Goal: Transaction & Acquisition: Purchase product/service

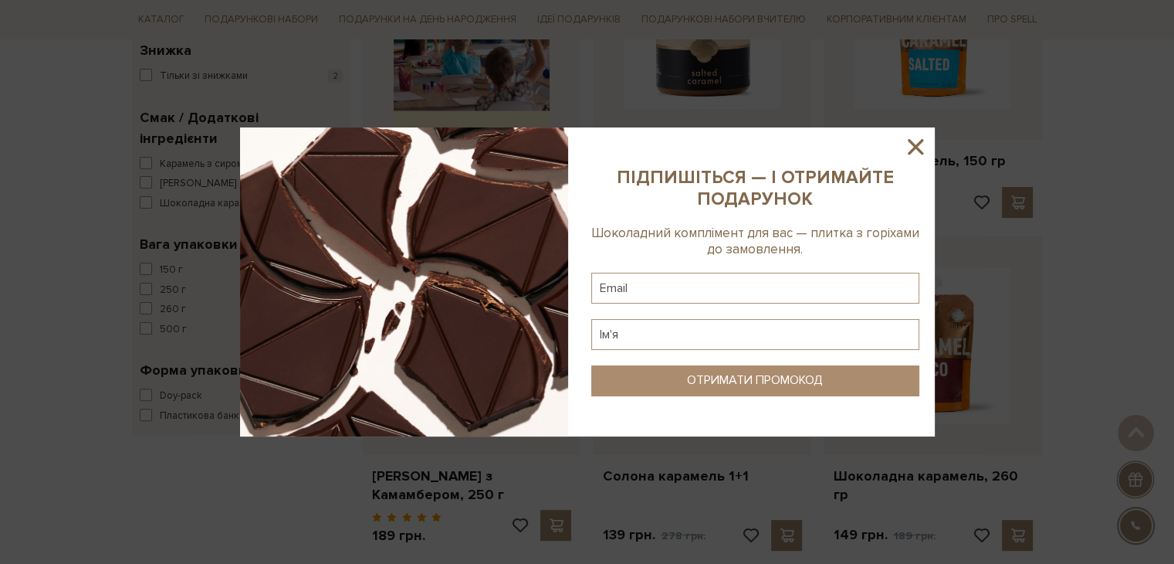
click at [915, 151] on icon at bounding box center [916, 147] width 26 height 26
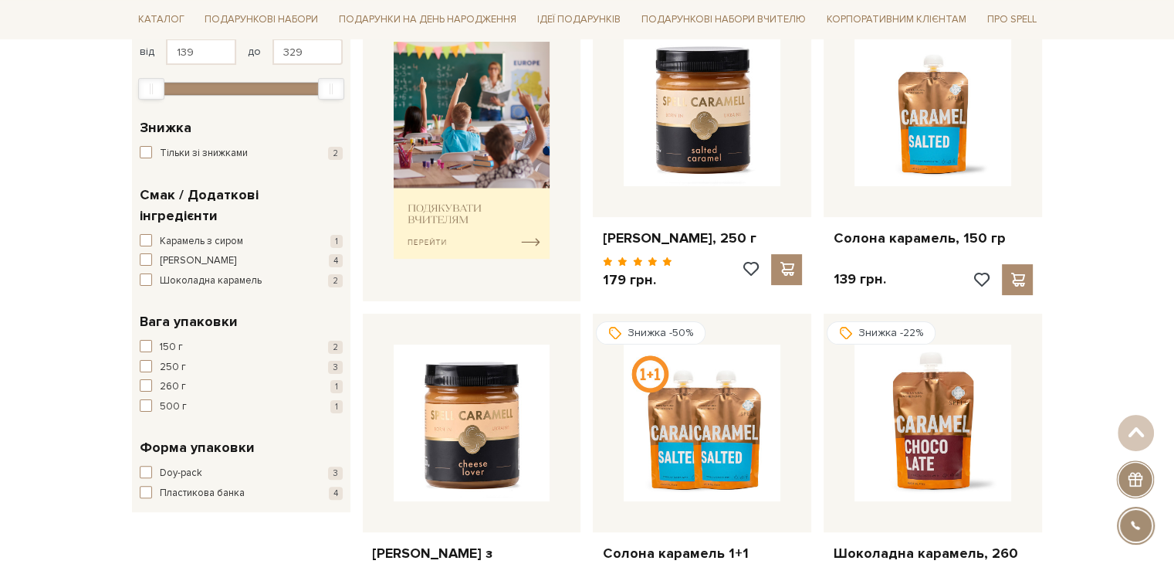
click at [587, 373] on div "Знижка -50% Солона карамель 1+1 139 грн. 278 грн." at bounding box center [702, 473] width 231 height 320
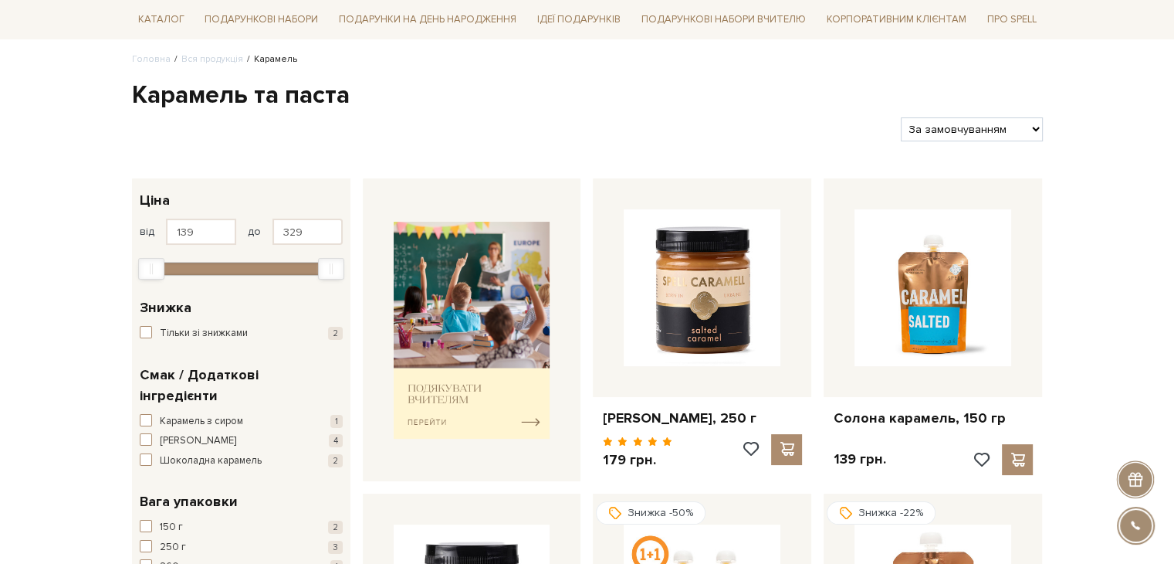
scroll to position [154, 0]
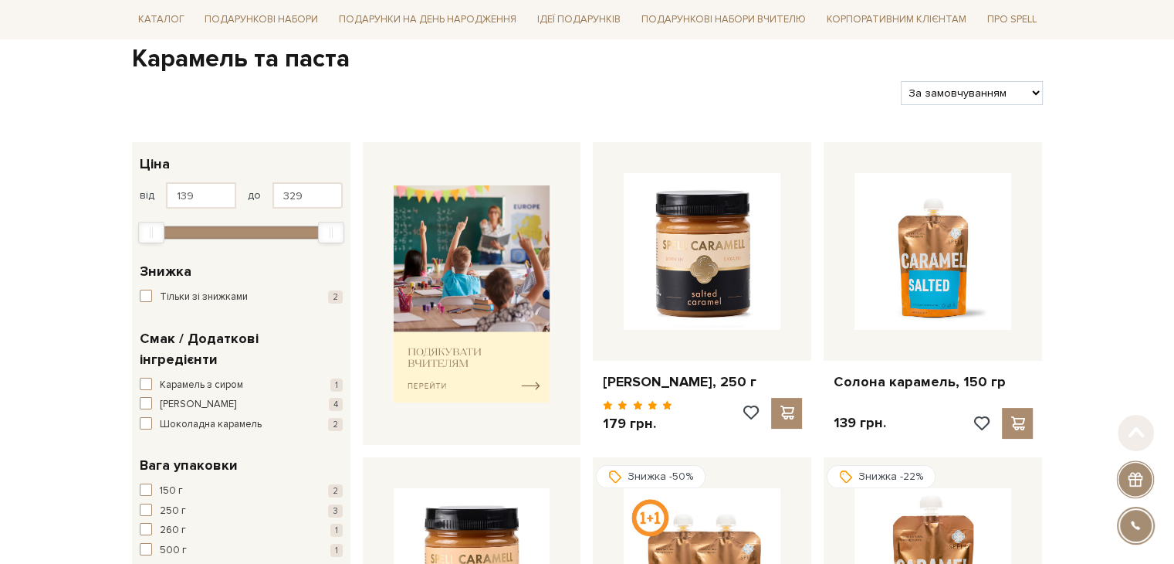
click at [587, 373] on div "[PERSON_NAME], 250 г" at bounding box center [702, 293] width 231 height 303
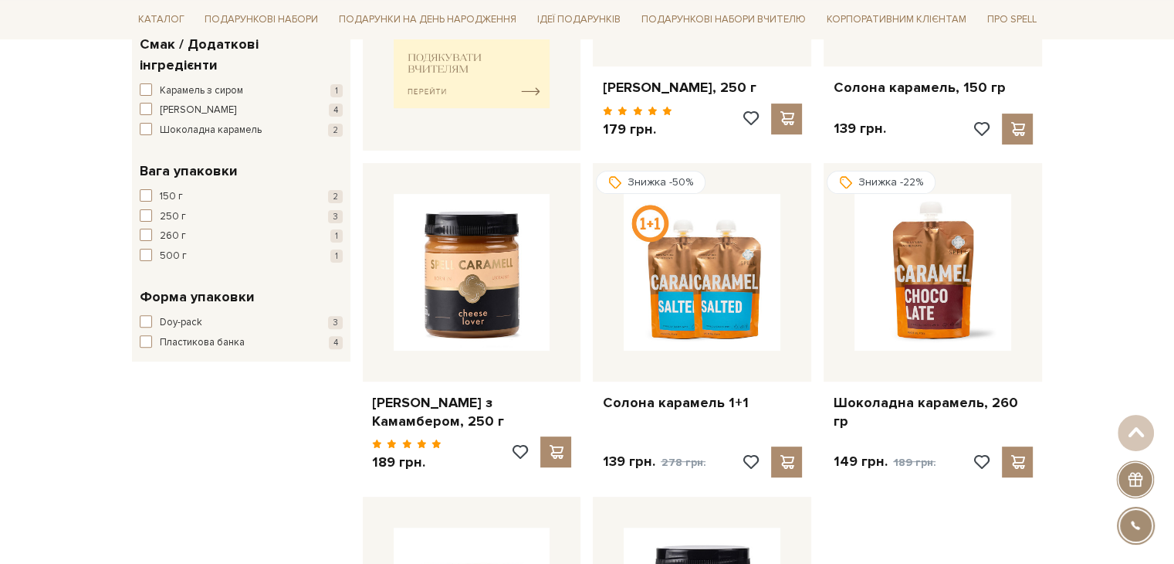
scroll to position [232, 0]
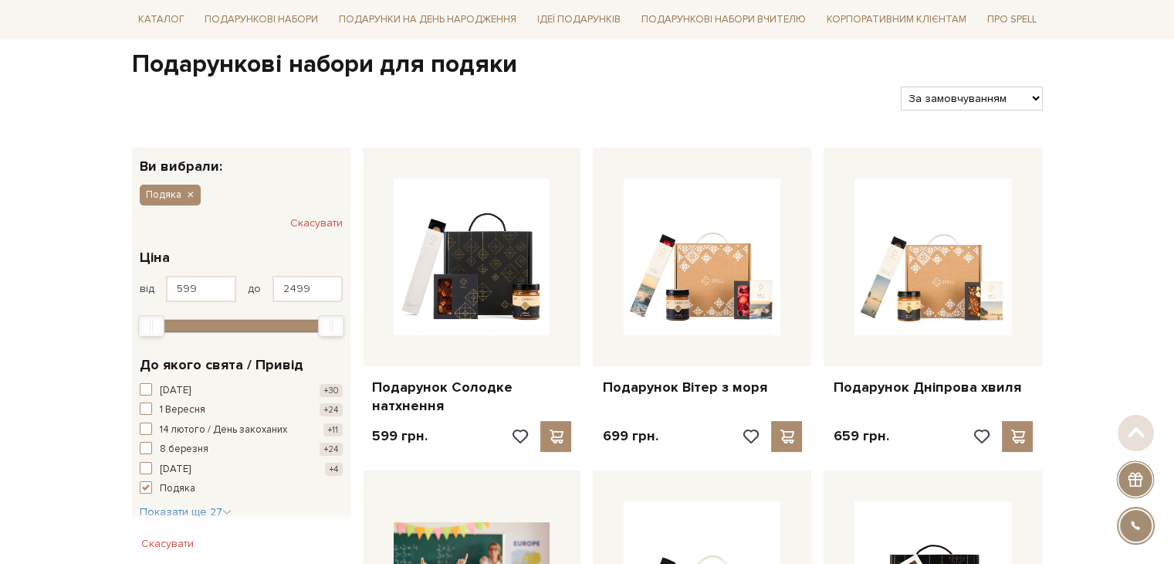
scroll to position [154, 0]
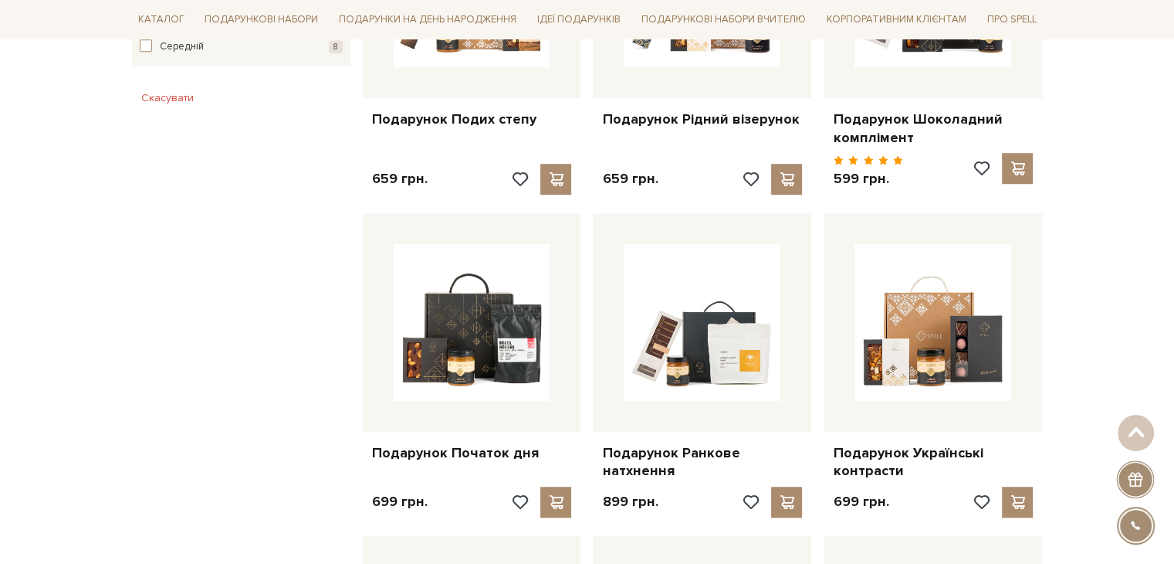
scroll to position [1081, 0]
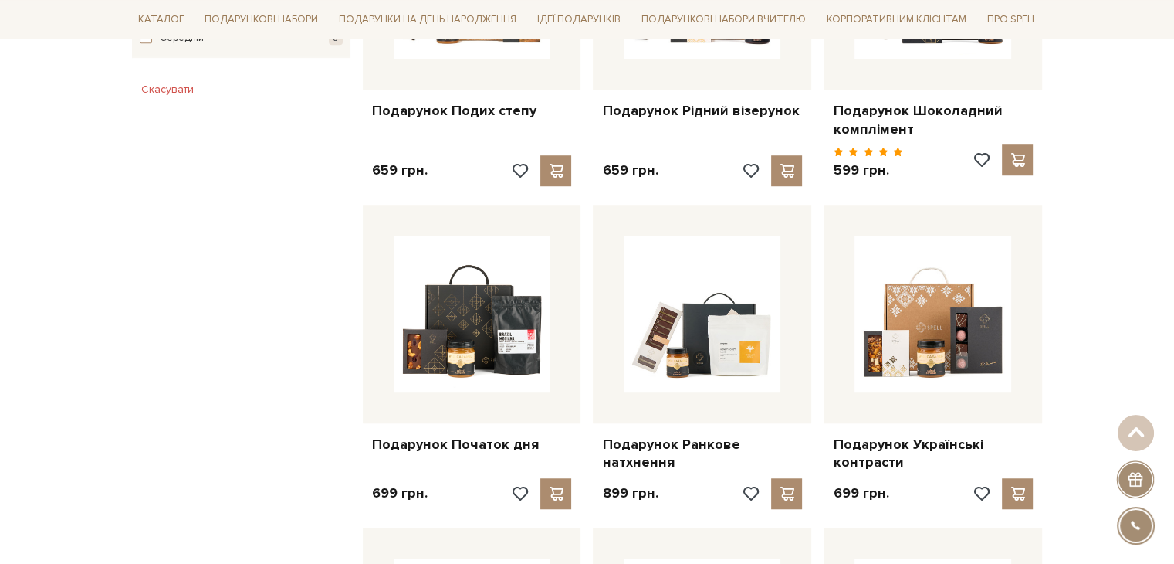
click at [1127, 266] on div "Головна Вся продукція Подарункові набори Подарункові набори для подяки Подарунк…" at bounding box center [587, 443] width 1174 height 2706
click at [1096, 279] on div "Головна Вся продукція Подарункові набори Подарункові набори для подяки Подарунк…" at bounding box center [587, 443] width 1174 height 2706
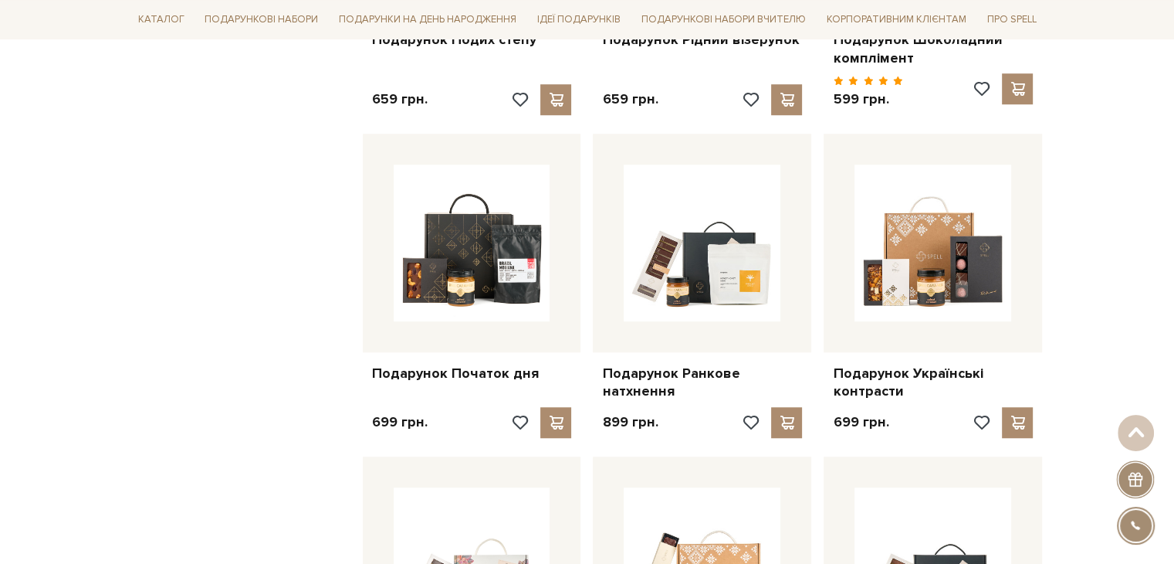
scroll to position [1158, 0]
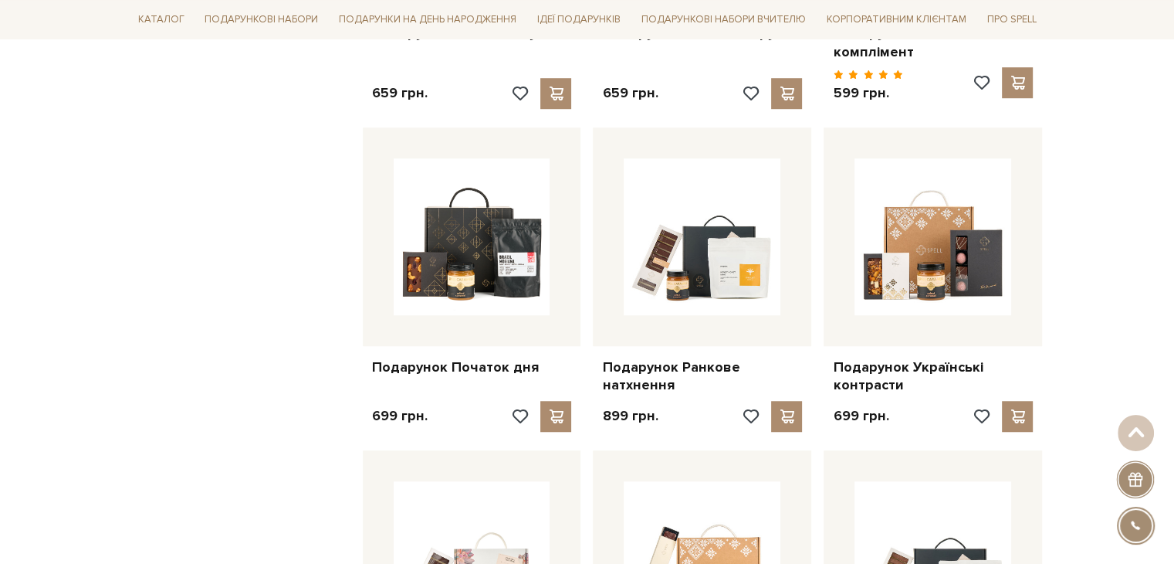
click at [1105, 250] on div "Головна Вся продукція Подарункові набори Подарункові набори для подяки Подарунк…" at bounding box center [587, 365] width 1174 height 2706
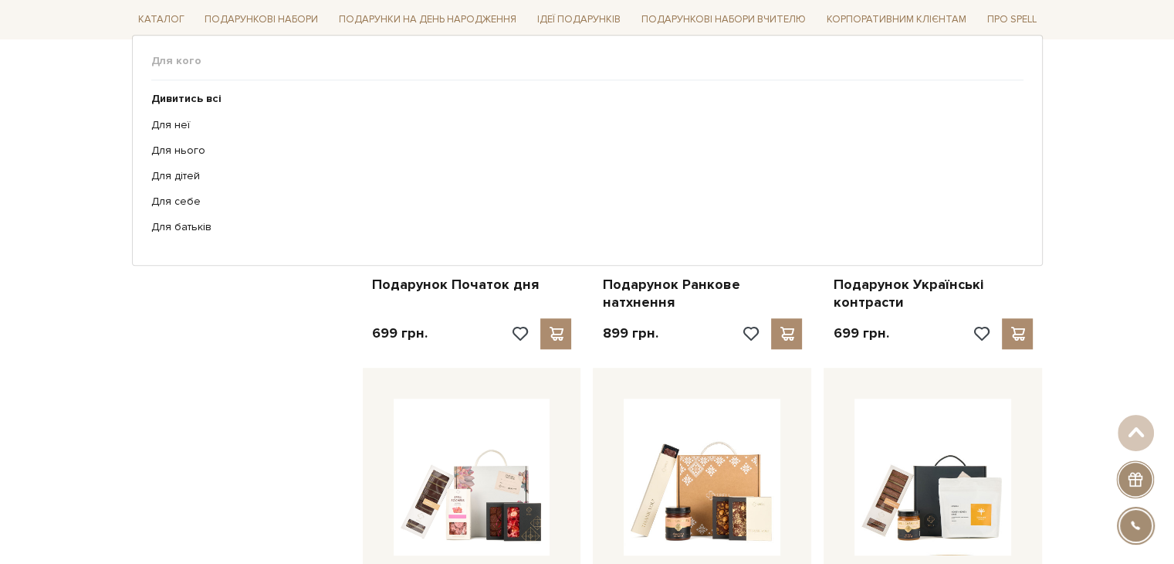
scroll to position [1390, 0]
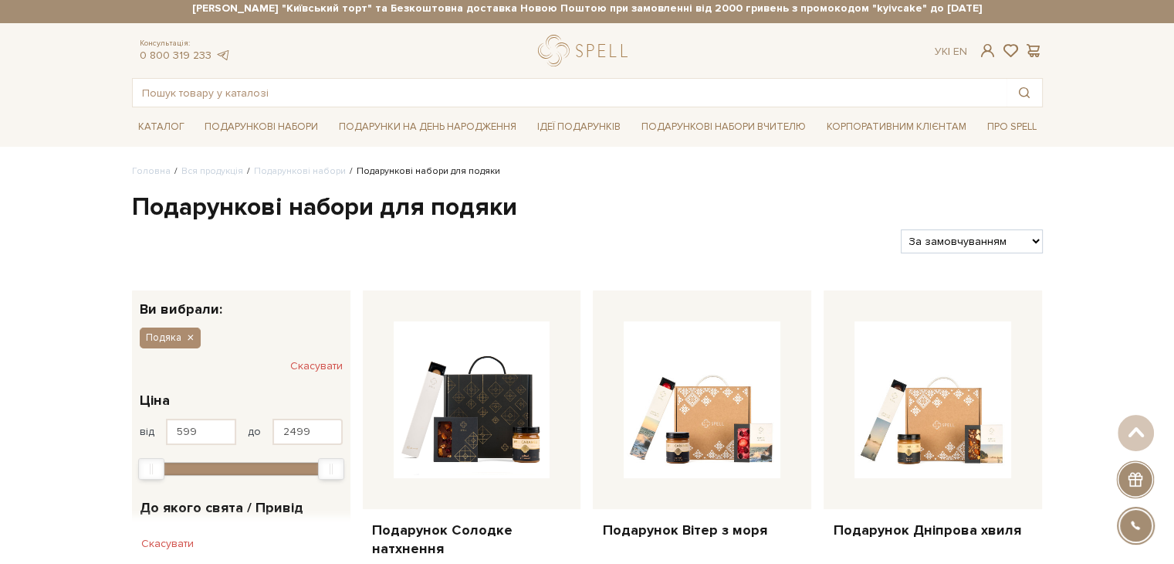
scroll to position [0, 0]
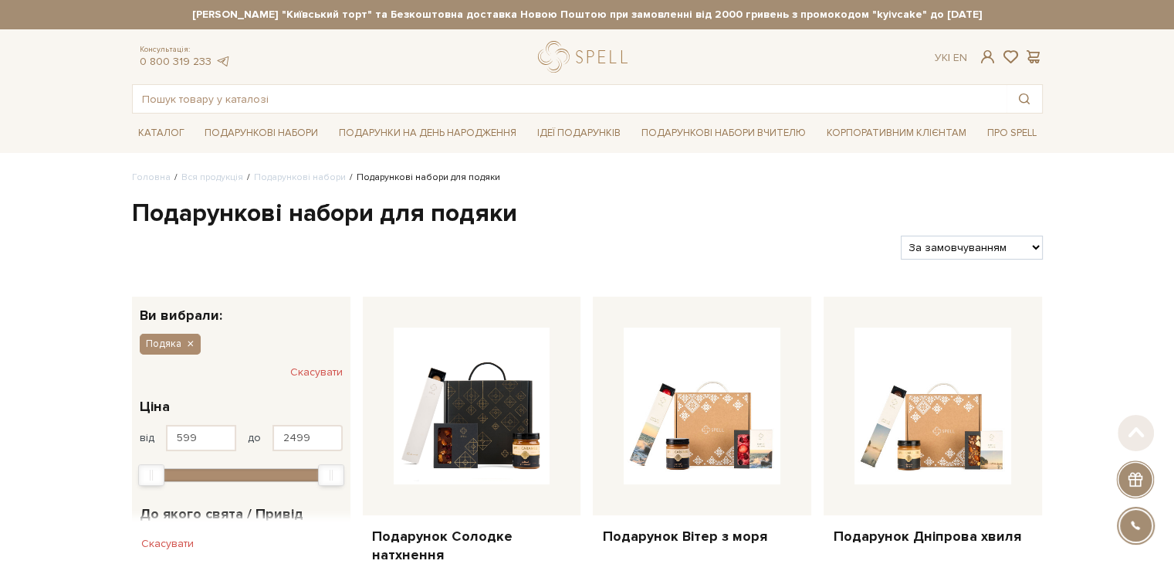
click at [357, 296] on div "Подарунок Солодке натхнення 599 грн." at bounding box center [472, 451] width 231 height 310
